Goal: Information Seeking & Learning: Learn about a topic

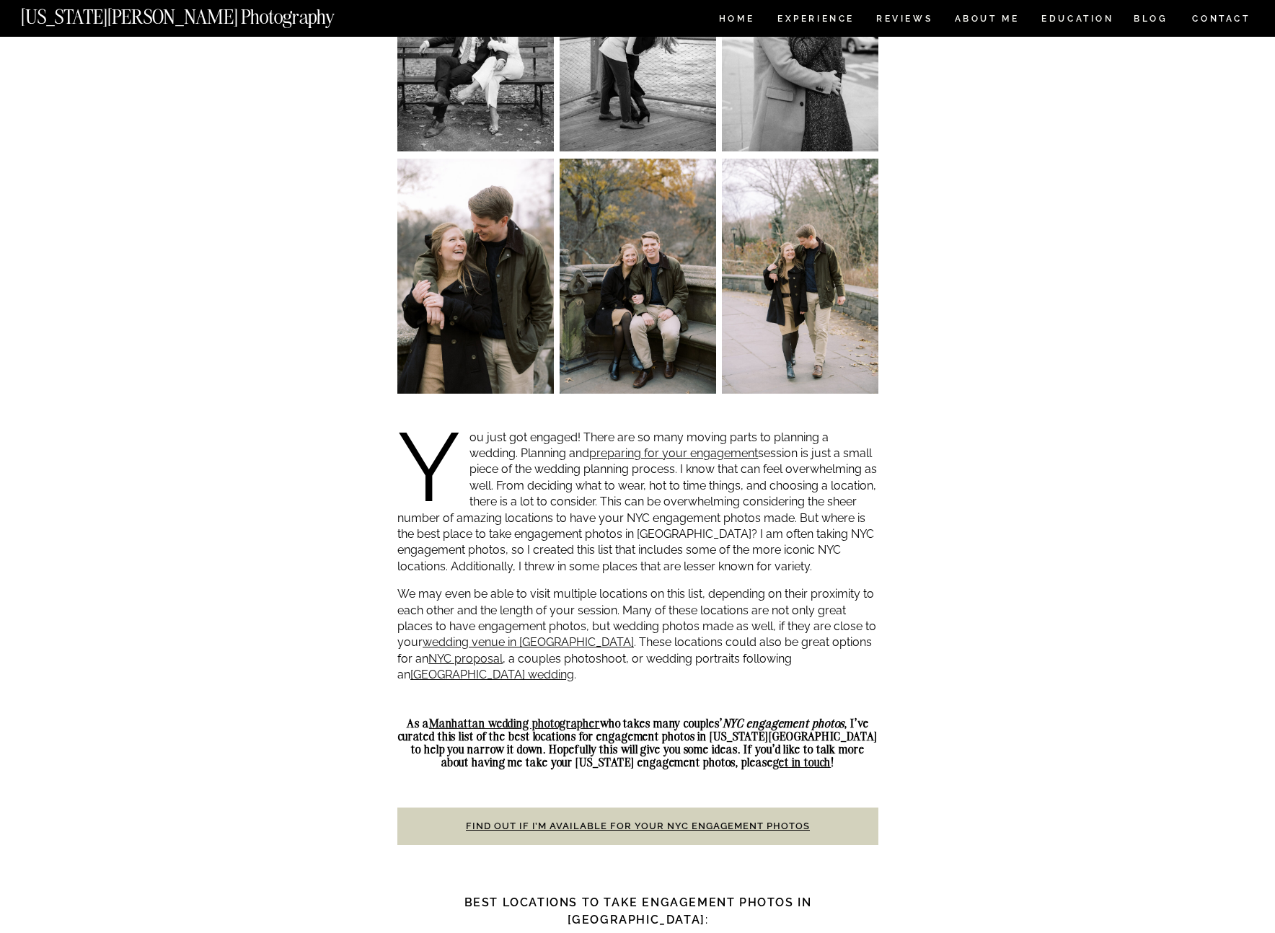
scroll to position [558, 0]
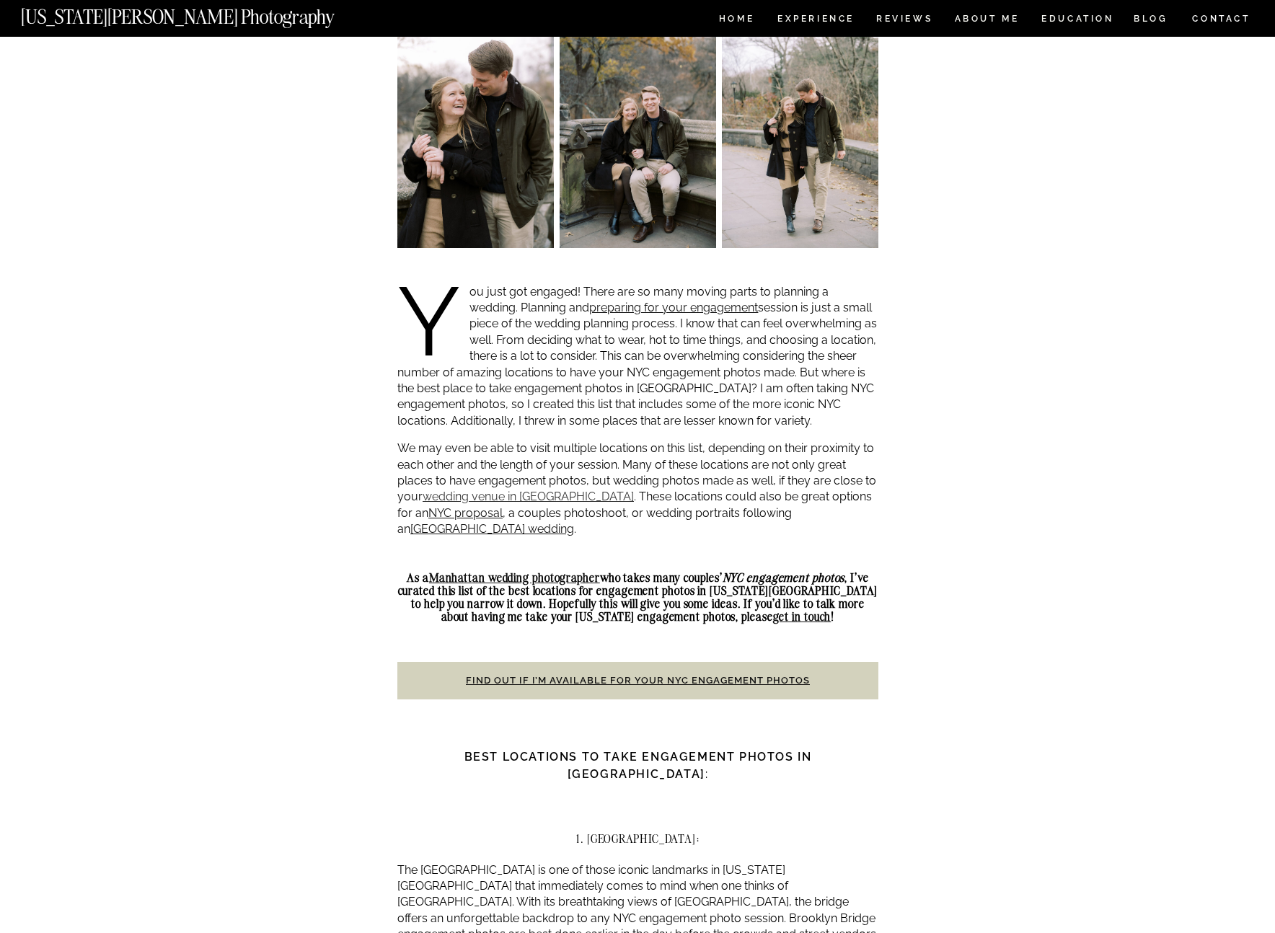
click at [490, 493] on link "wedding venue in [GEOGRAPHIC_DATA]" at bounding box center [528, 497] width 211 height 14
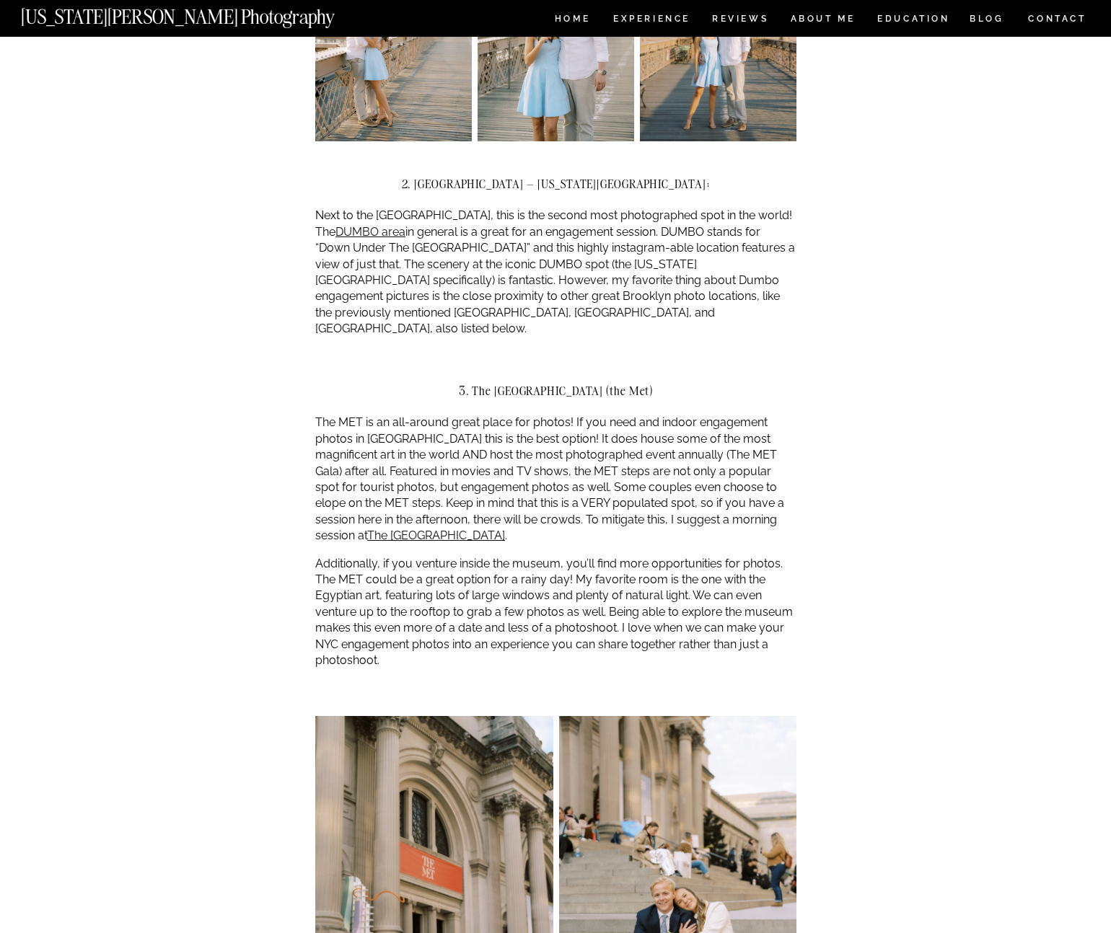
scroll to position [1998, 0]
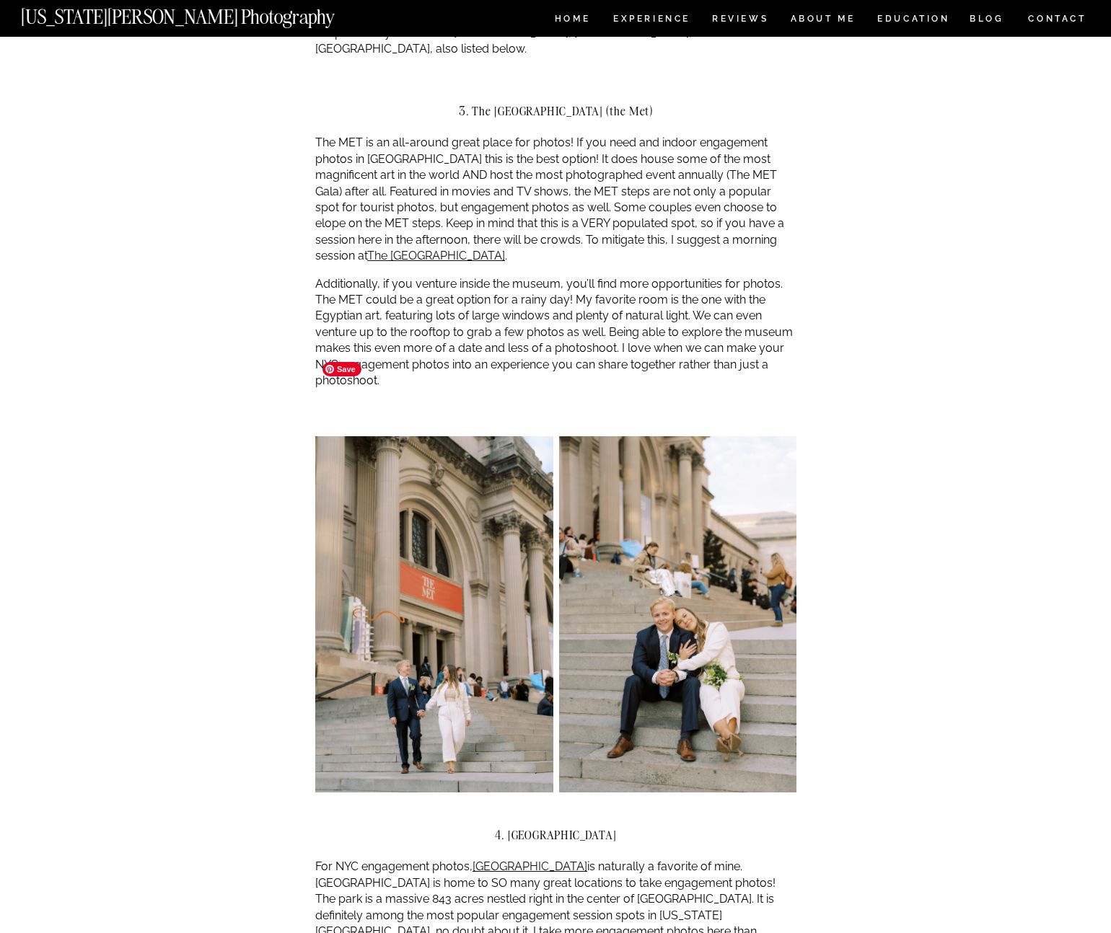
drag, startPoint x: 548, startPoint y: 547, endPoint x: 378, endPoint y: 568, distance: 170.9
click at [378, 568] on figure at bounding box center [555, 614] width 481 height 356
click at [554, 503] on figure at bounding box center [555, 614] width 481 height 356
click at [648, 498] on img at bounding box center [678, 614] width 238 height 356
click at [682, 500] on img at bounding box center [678, 614] width 238 height 356
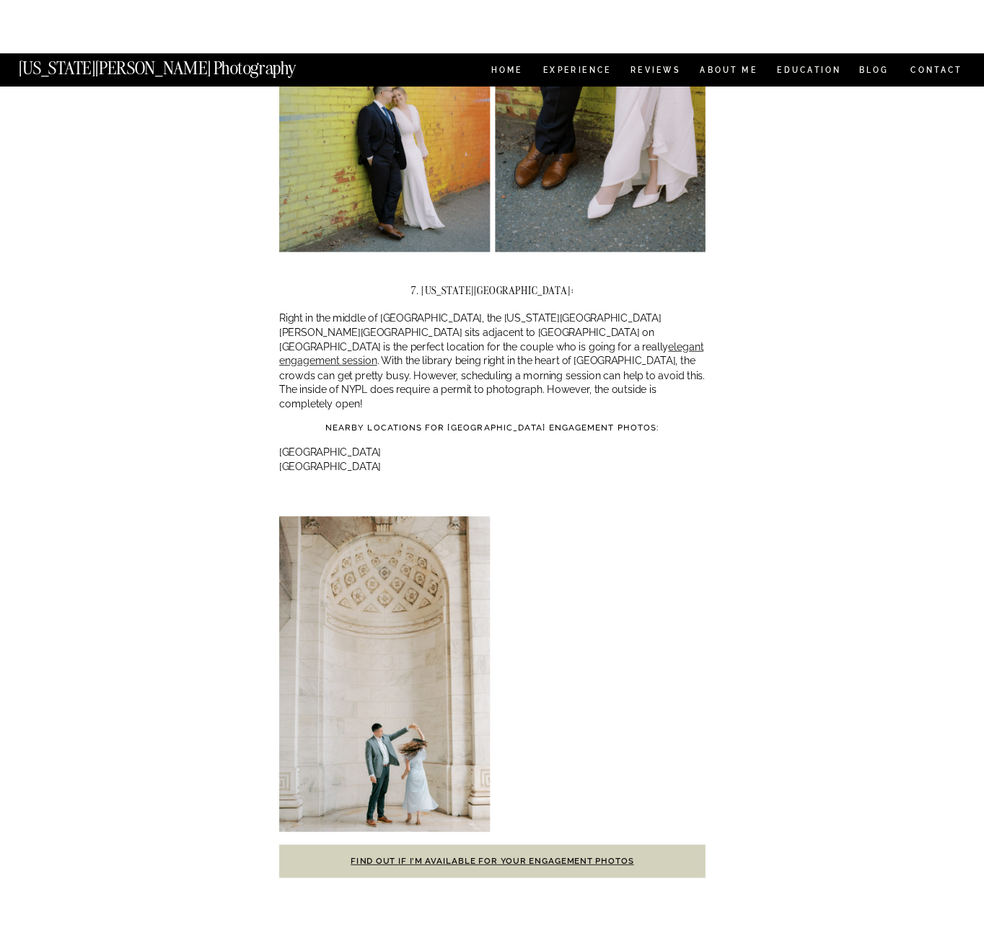
scroll to position [3942, 0]
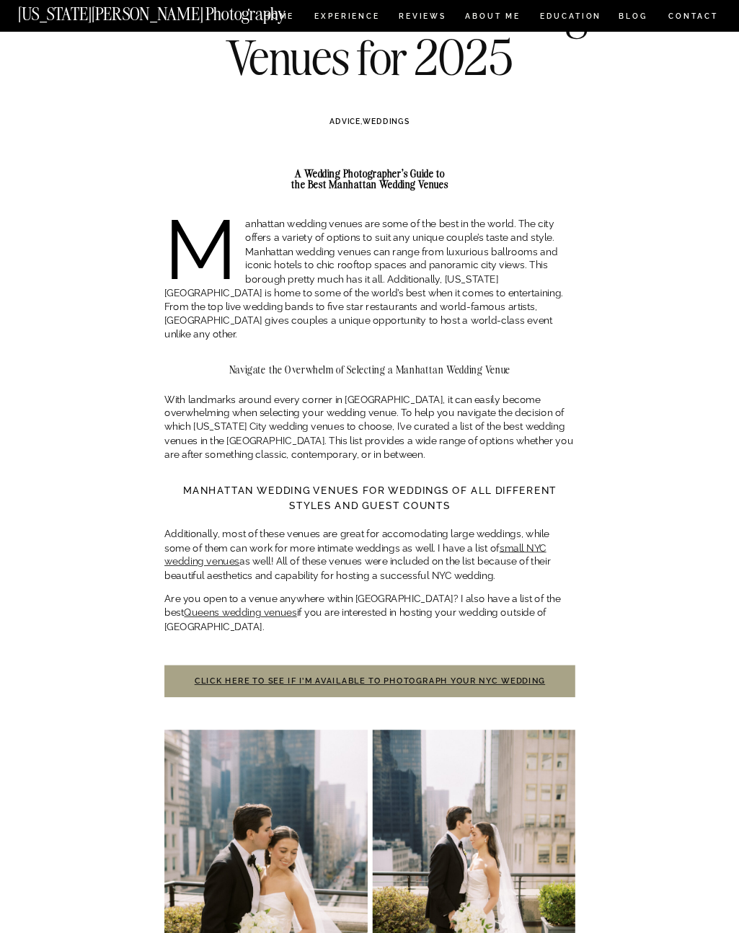
scroll to position [101, 0]
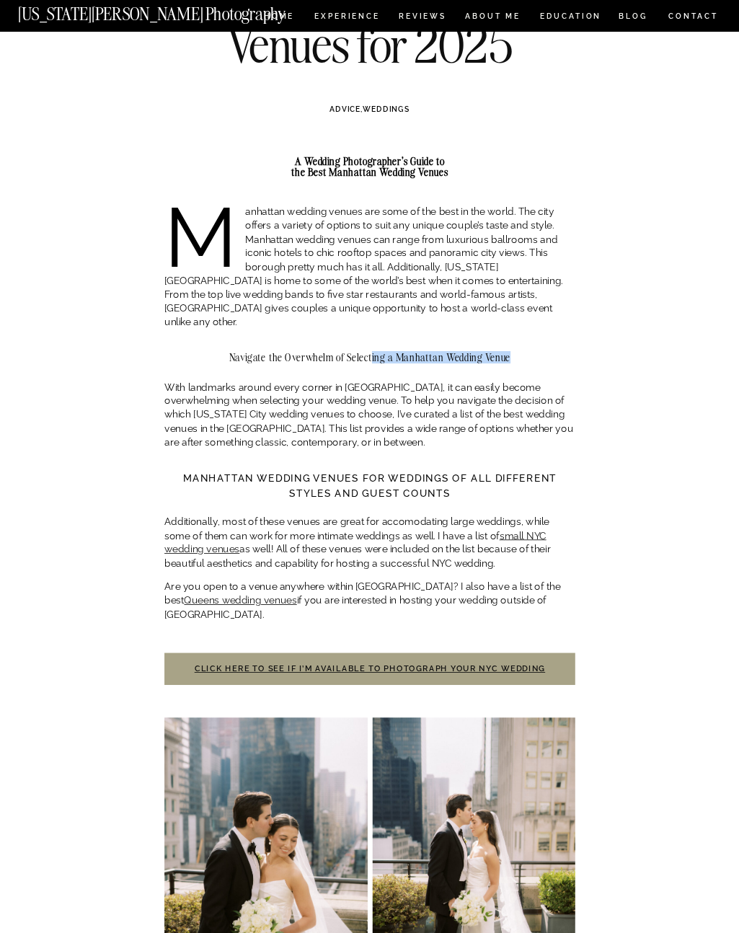
drag, startPoint x: 372, startPoint y: 323, endPoint x: 513, endPoint y: 323, distance: 140.7
click at [513, 351] on h2 "Navigate the Overwhelm of Selecting a Manhattan Wedding Venue" at bounding box center [369, 356] width 411 height 11
click at [541, 351] on h2 "Navigate the Overwhelm of Selecting a Manhattan Wedding Venue" at bounding box center [369, 356] width 411 height 11
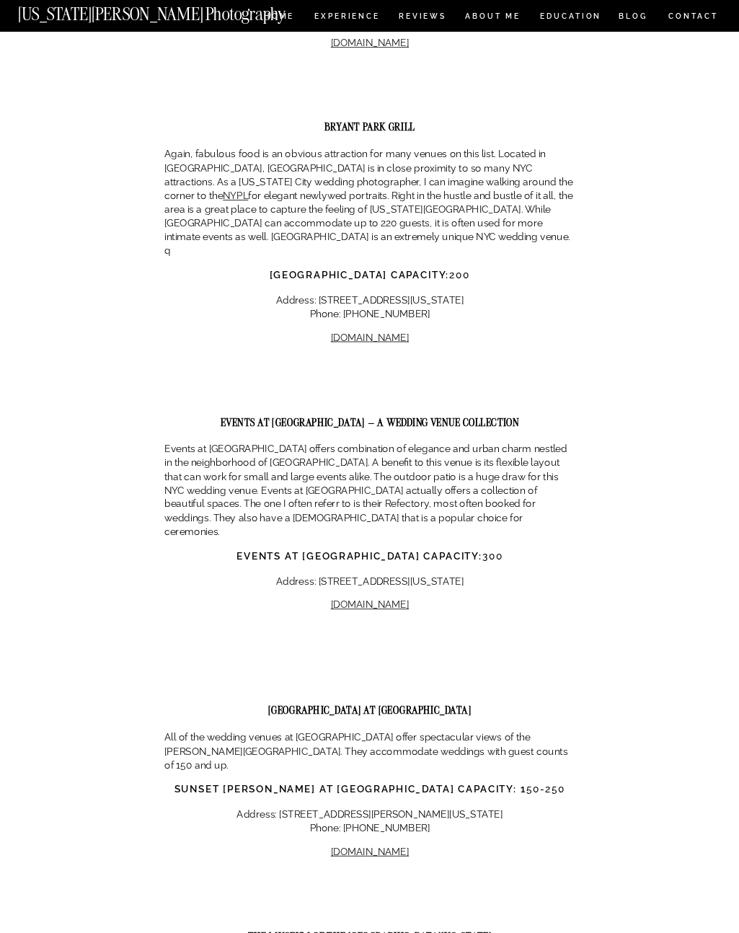
scroll to position [4819, 0]
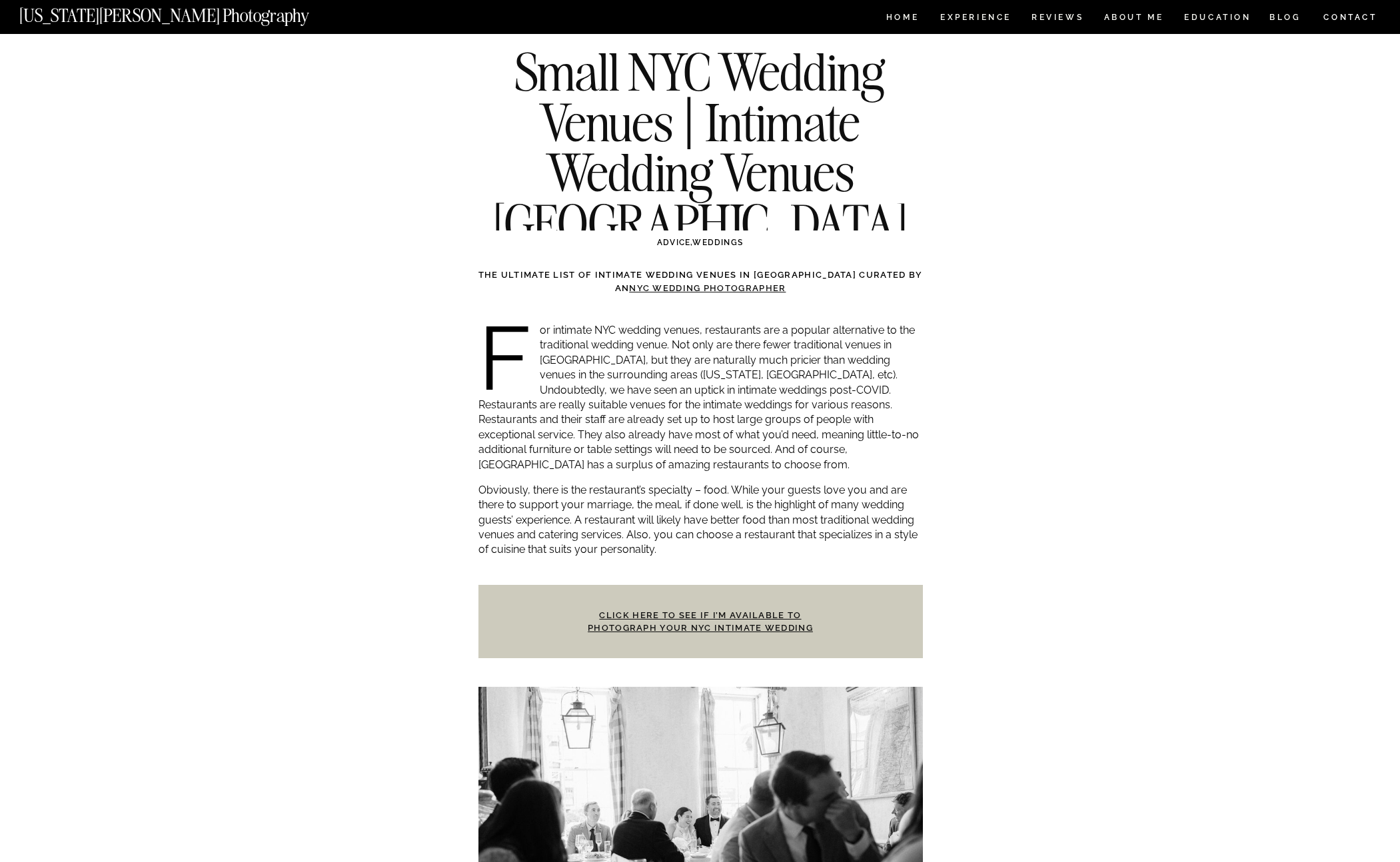
scroll to position [36, 0]
drag, startPoint x: 472, startPoint y: 273, endPoint x: 1212, endPoint y: 310, distance: 740.9
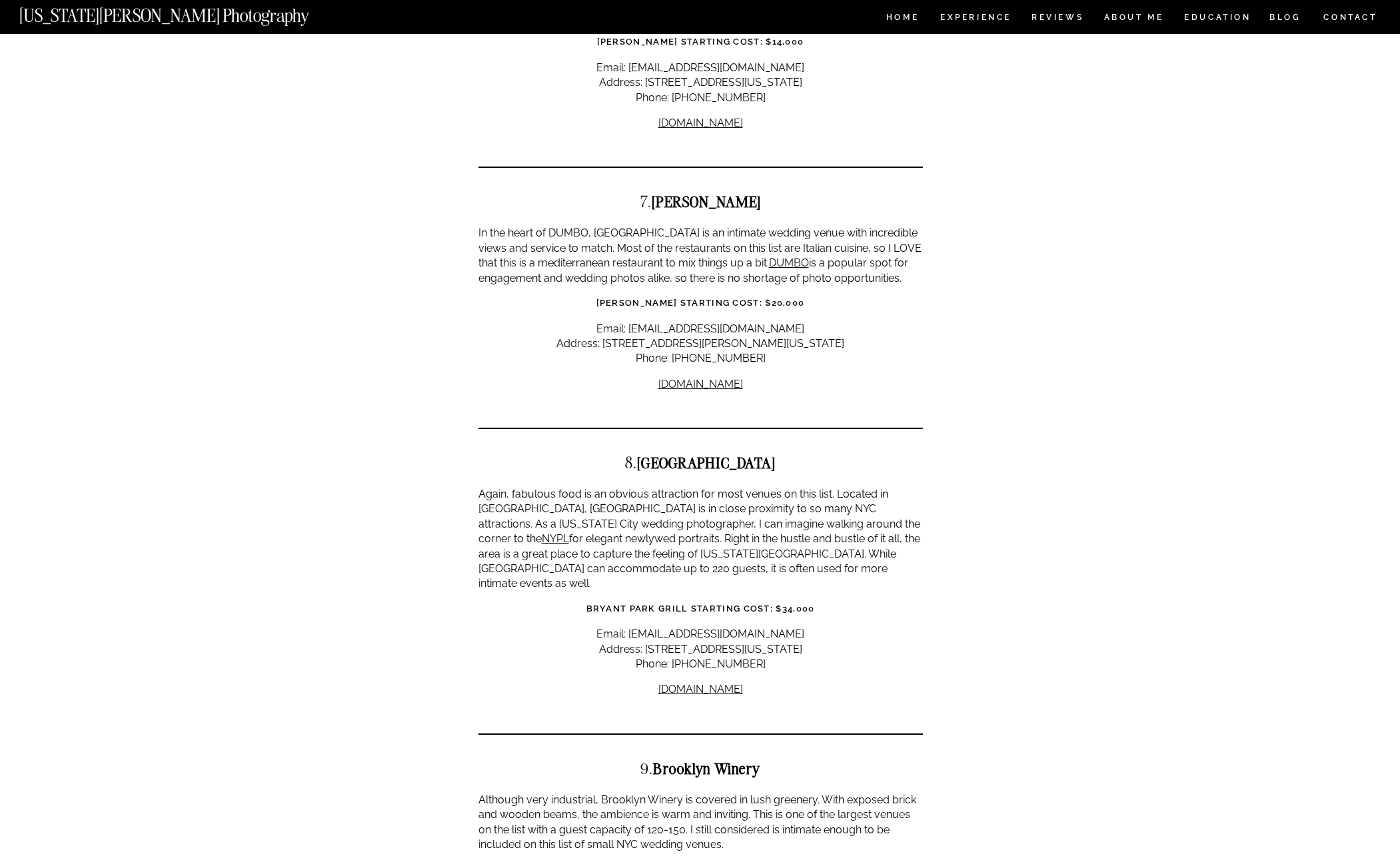
scroll to position [2759, 0]
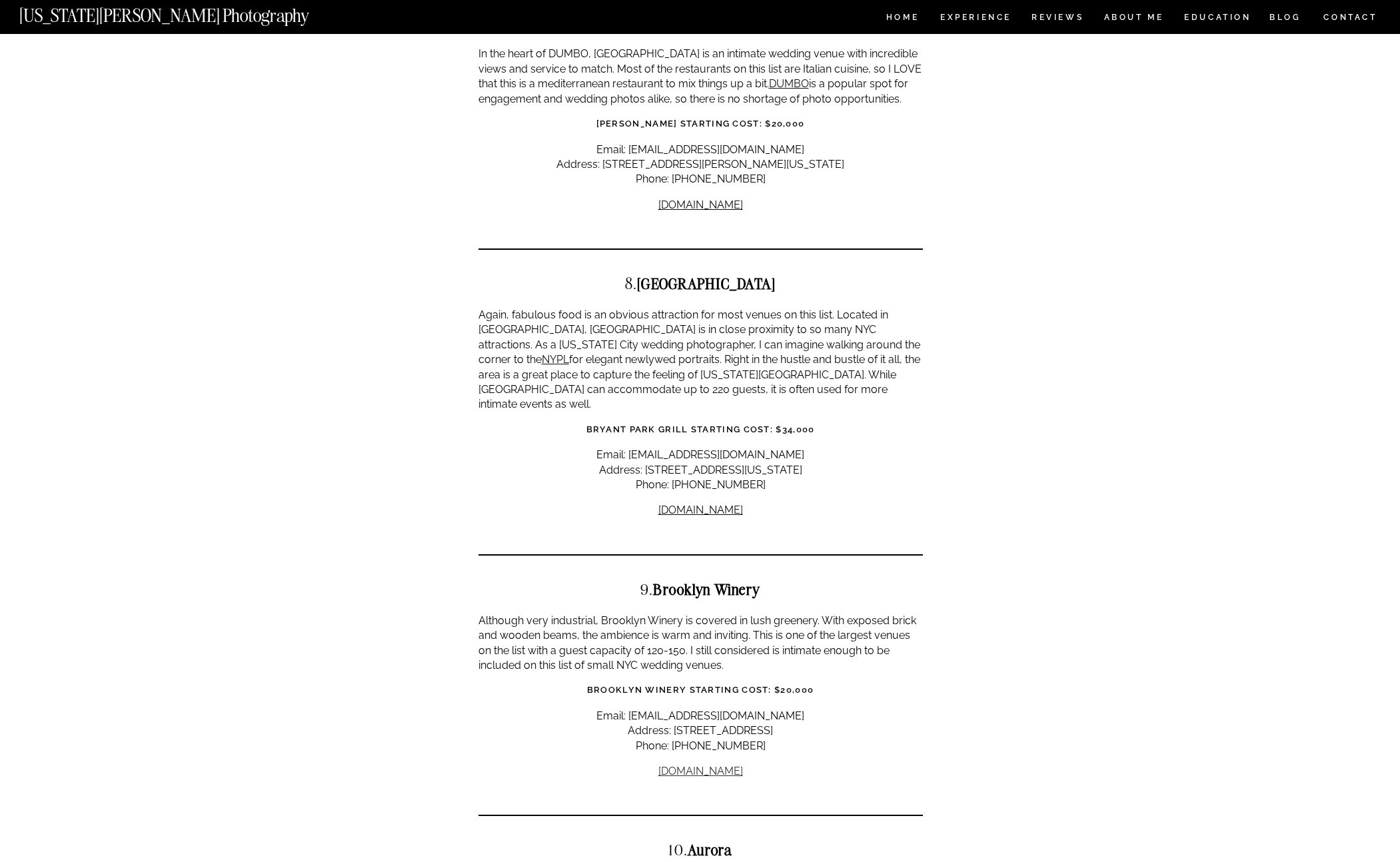
click at [712, 765] on link "bkwinery.com" at bounding box center [701, 771] width 85 height 13
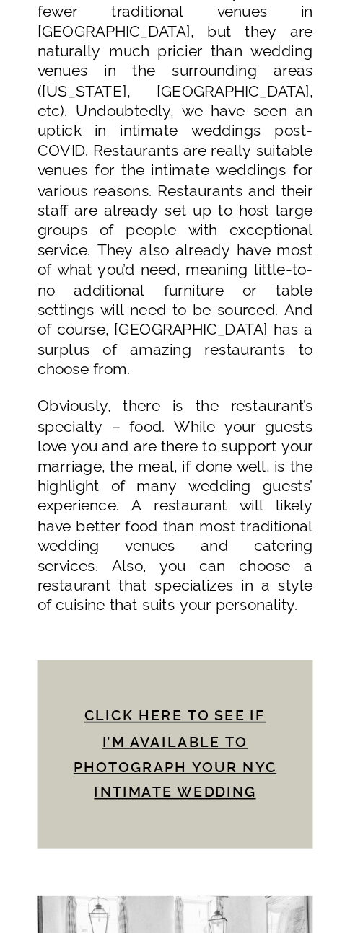
scroll to position [0, 0]
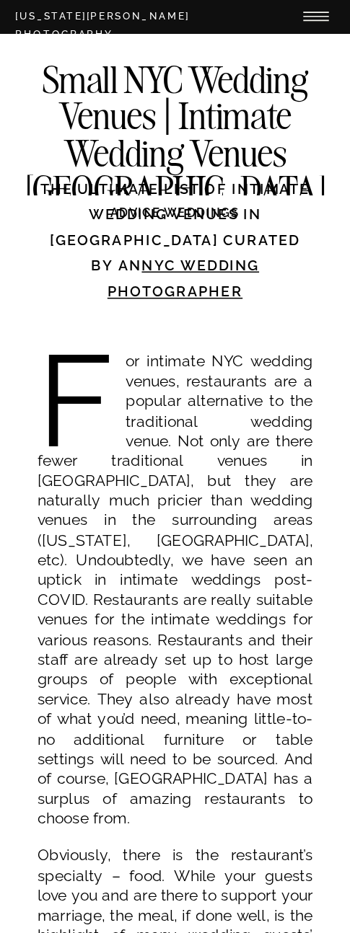
click at [216, 423] on p "For intimate NYC wedding venues, restaurants are a popular alternative to the t…" at bounding box center [176, 590] width 276 height 478
